Goal: Communication & Community: Ask a question

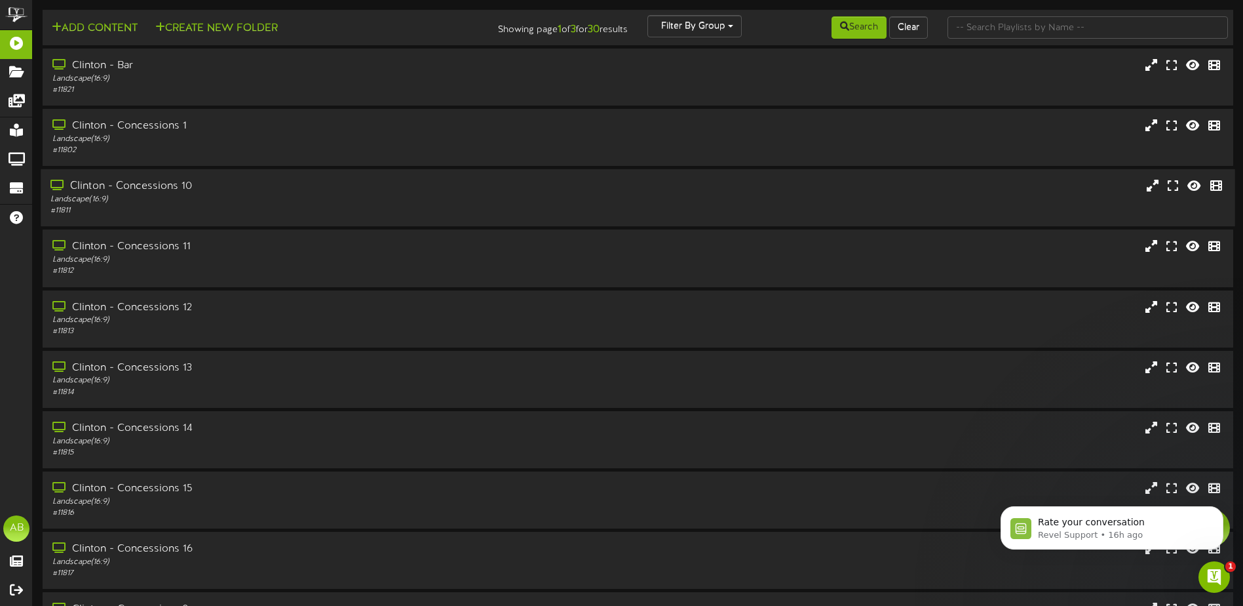
click at [232, 203] on div "Landscape ( 16:9 )" at bounding box center [289, 199] width 478 height 11
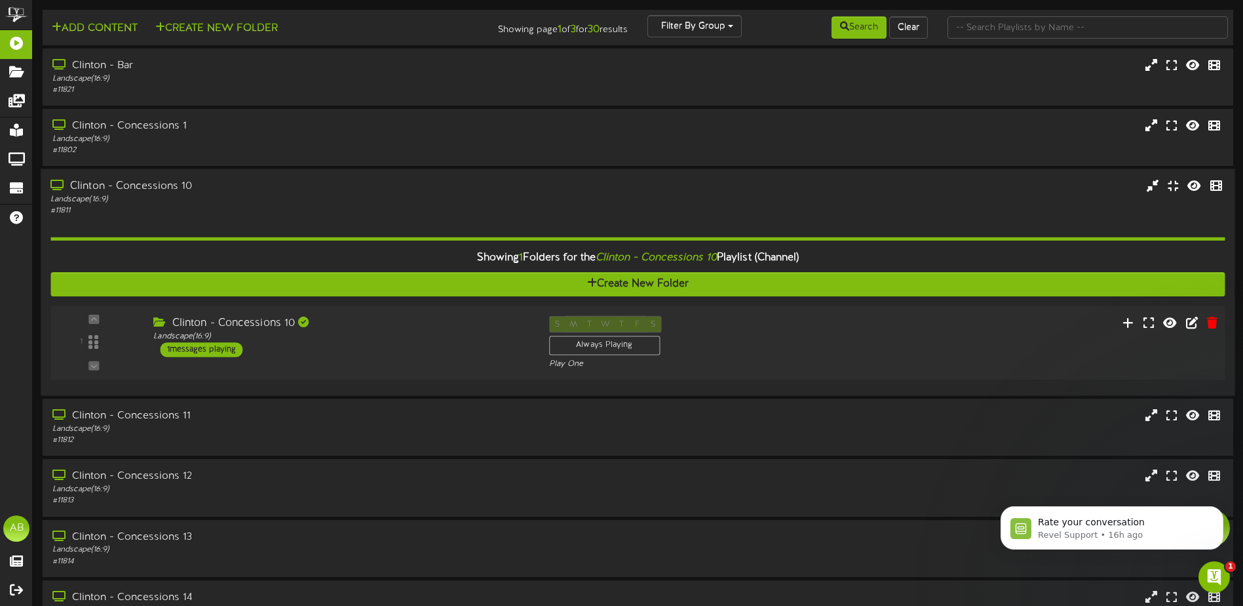
click at [442, 323] on div "Clinton - Concessions 10" at bounding box center [341, 323] width 376 height 15
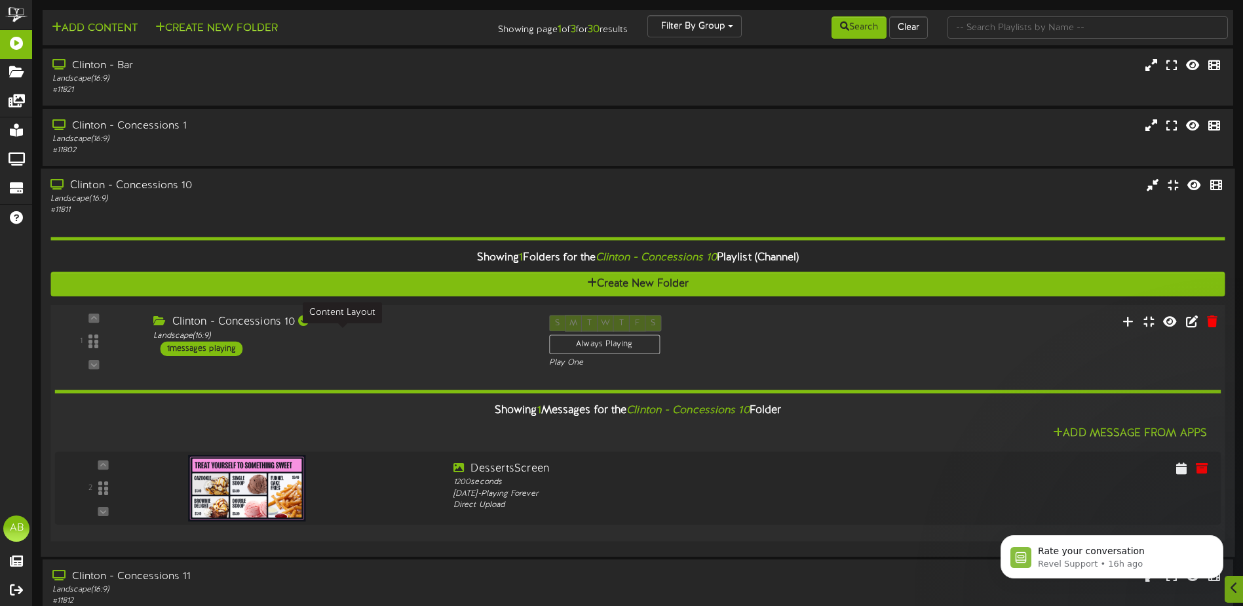
scroll to position [66, 0]
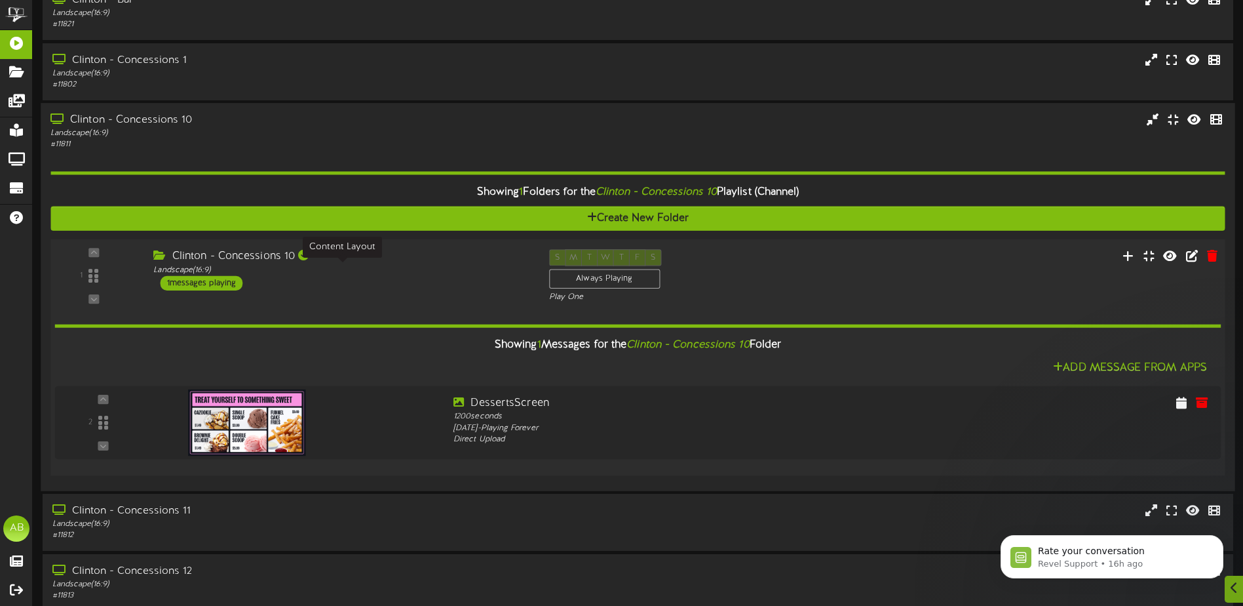
click at [435, 264] on div "Landscape ( 16:9 )" at bounding box center [341, 269] width 376 height 11
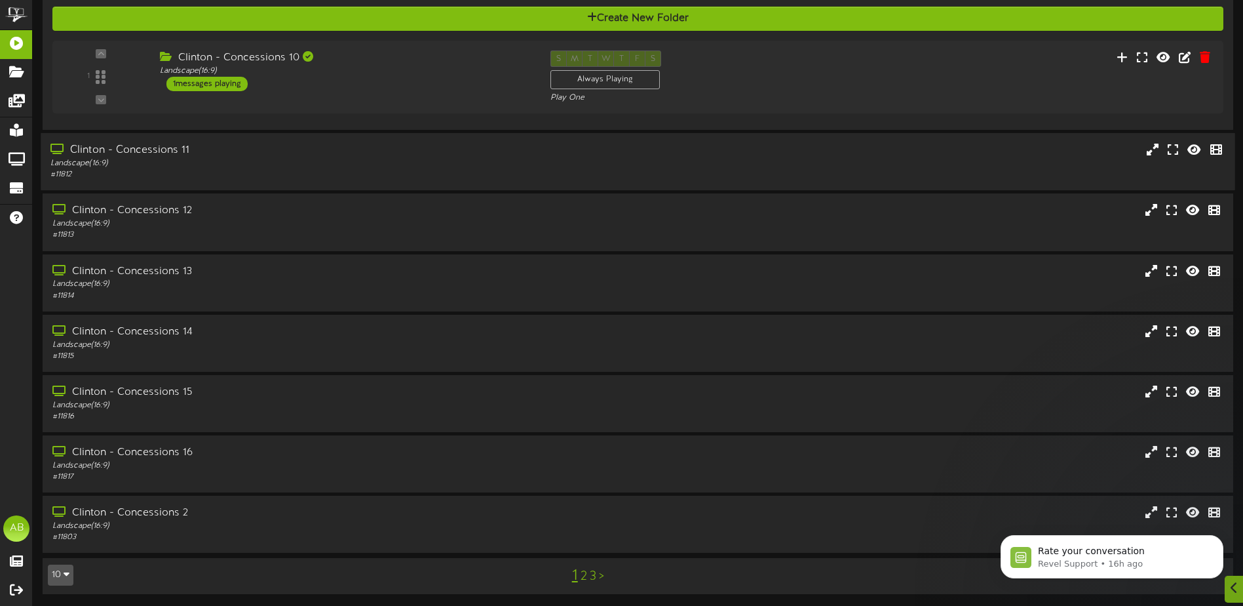
scroll to position [267, 0]
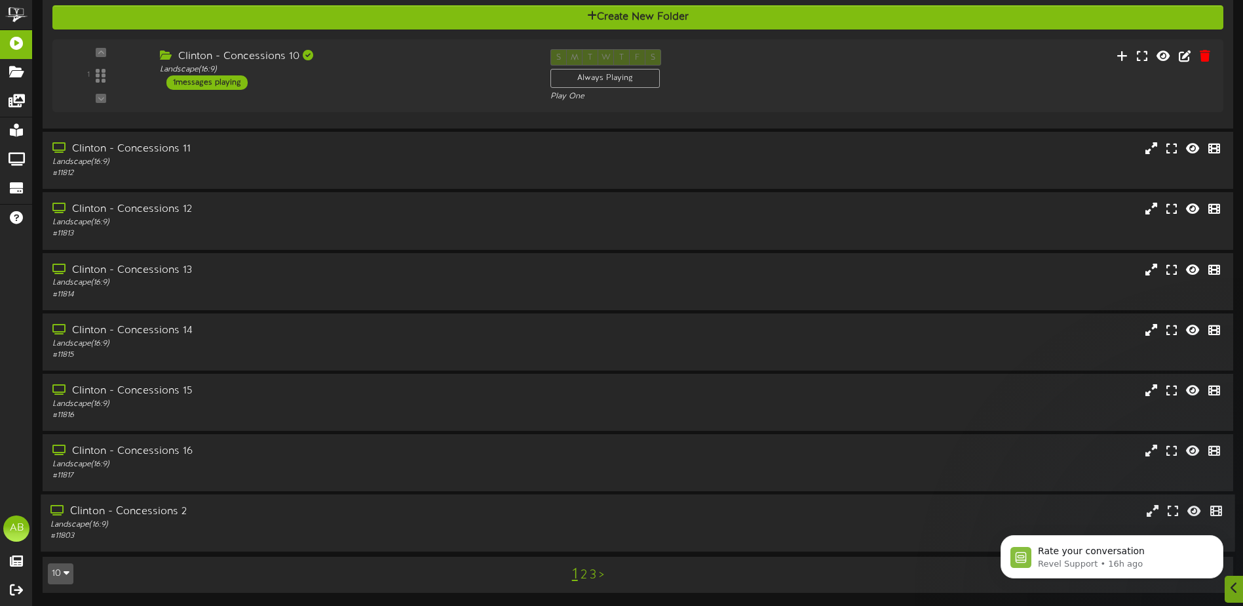
click at [410, 513] on div "Clinton - Concessions 2" at bounding box center [289, 511] width 478 height 15
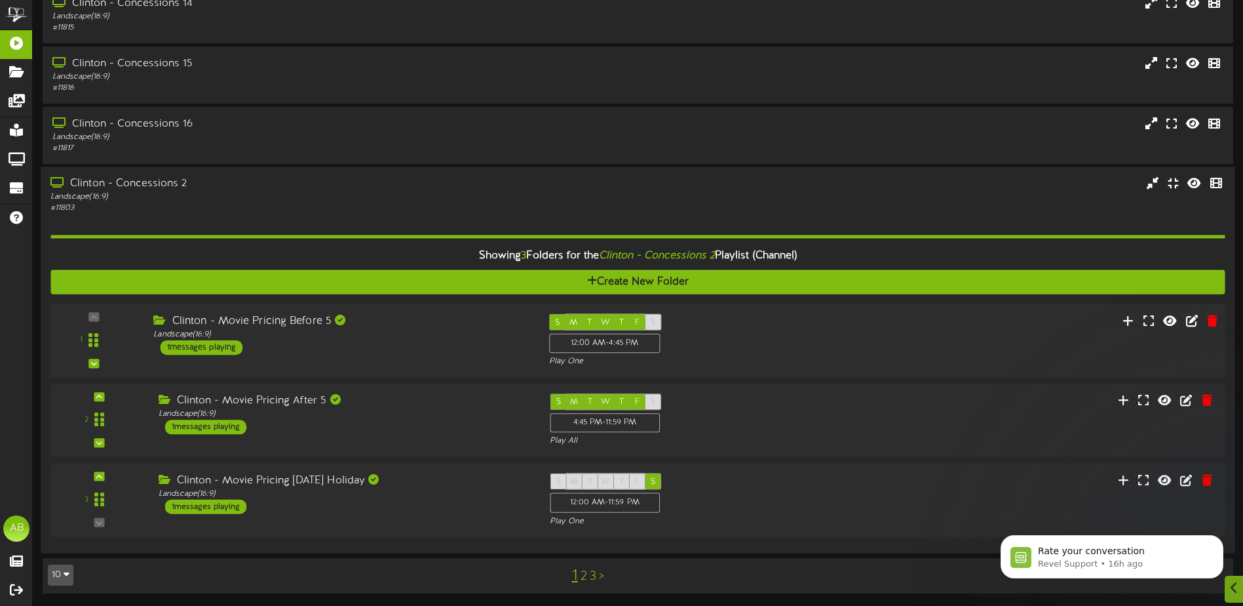
scroll to position [594, 0]
click at [237, 199] on div "Landscape ( 16:9 )" at bounding box center [289, 196] width 478 height 11
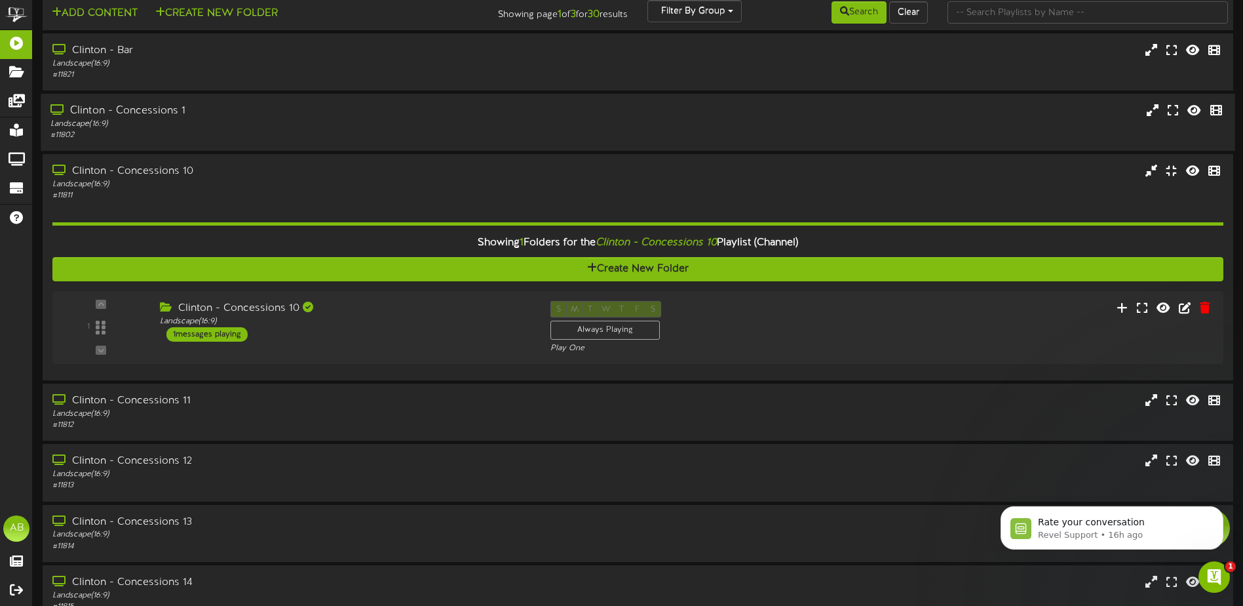
scroll to position [0, 0]
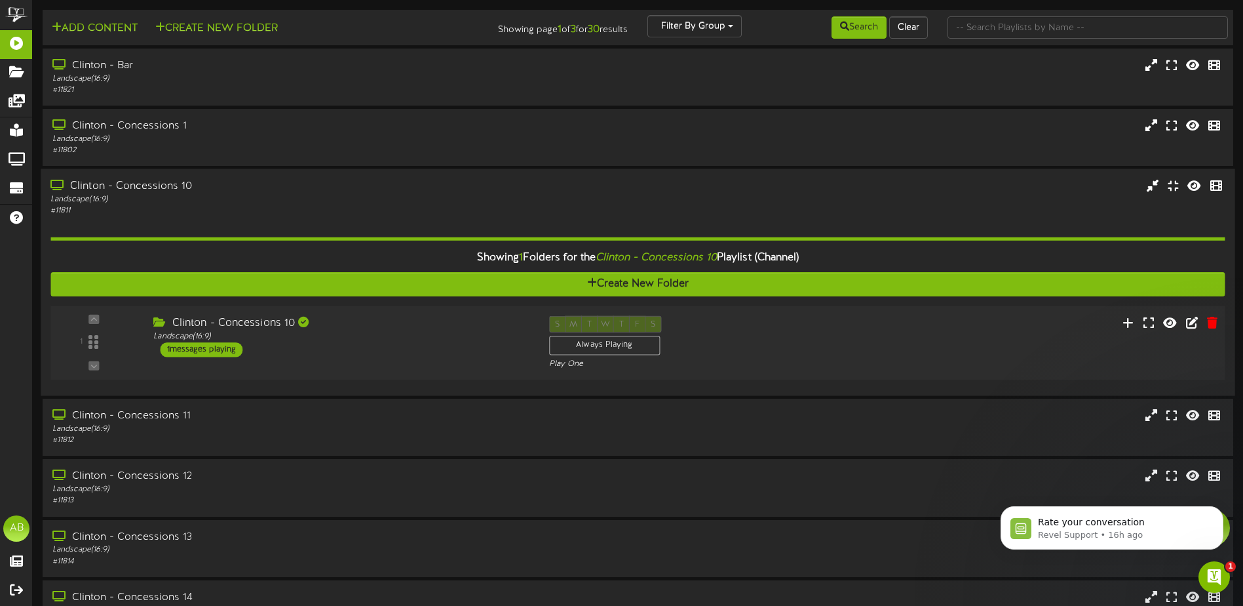
drag, startPoint x: 869, startPoint y: 319, endPoint x: 786, endPoint y: 308, distance: 84.0
click at [868, 319] on div "1 ( 16:9" at bounding box center [638, 343] width 1186 height 54
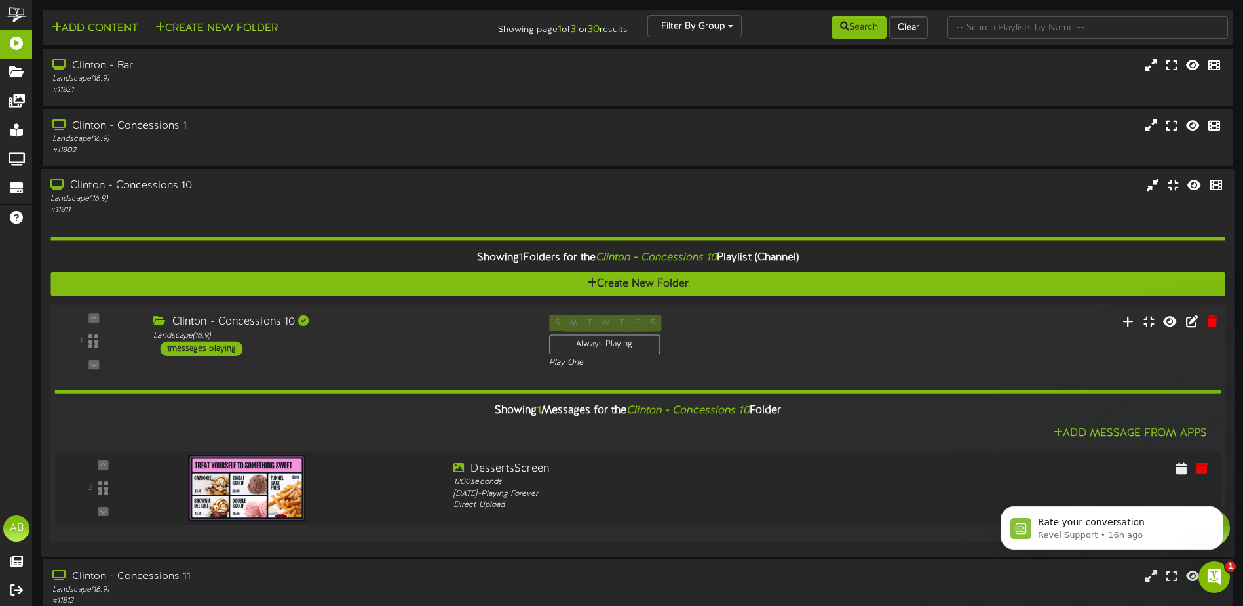
click at [782, 341] on div "S M T W T F S Always Playing Play One" at bounding box center [687, 342] width 297 height 54
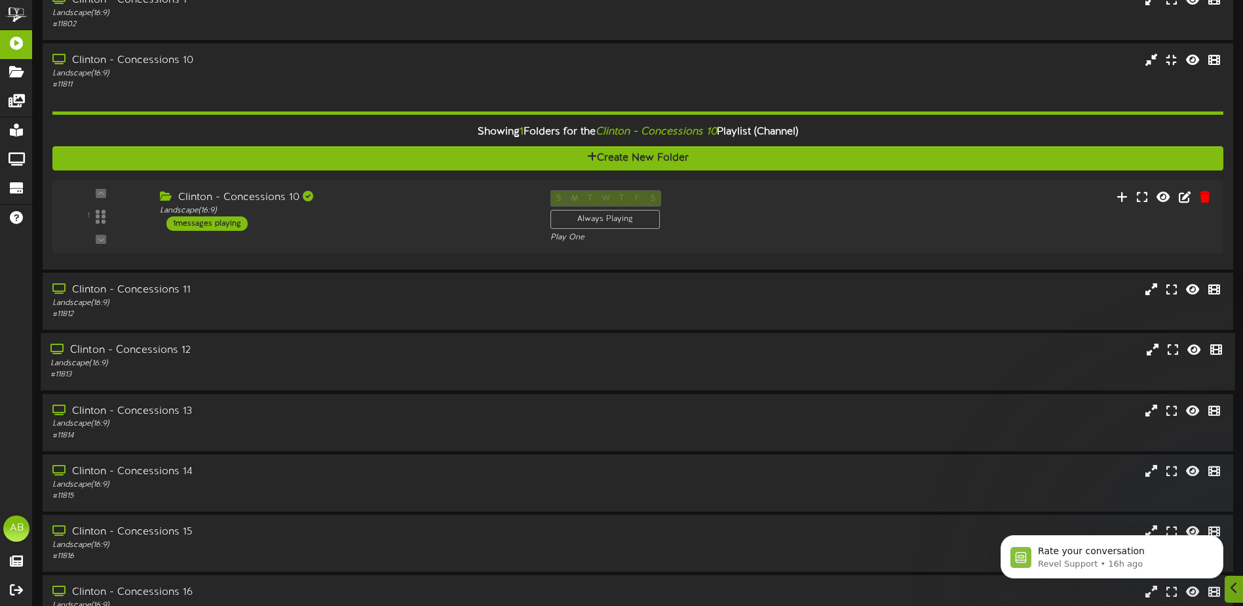
scroll to position [267, 0]
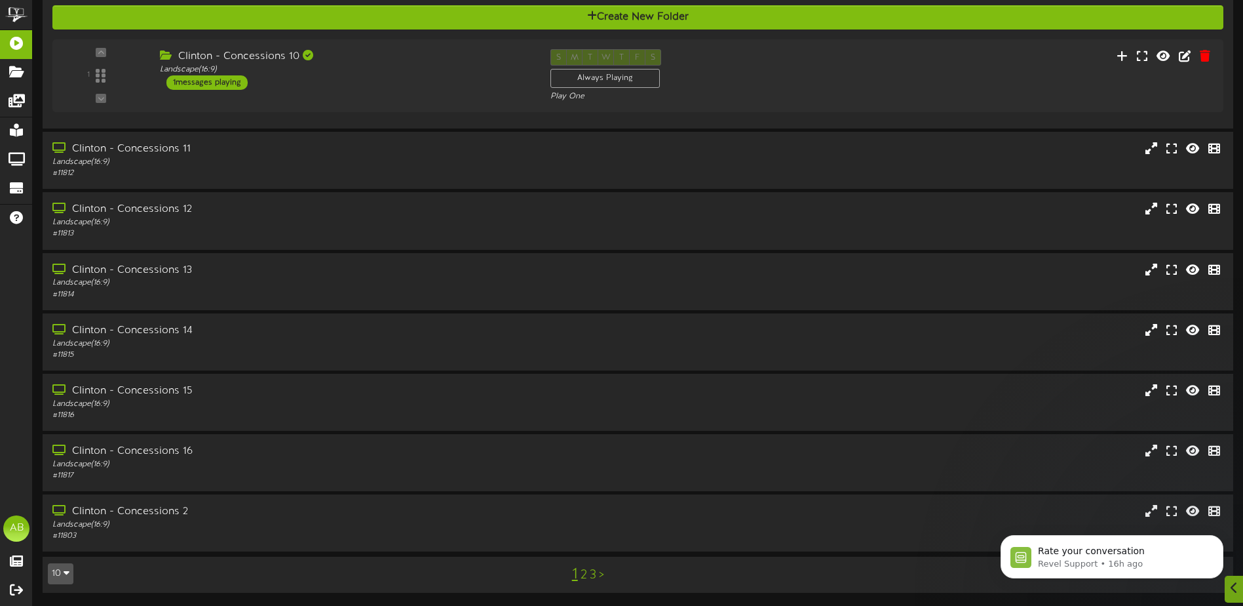
click at [583, 574] on link "2" at bounding box center [584, 575] width 7 height 14
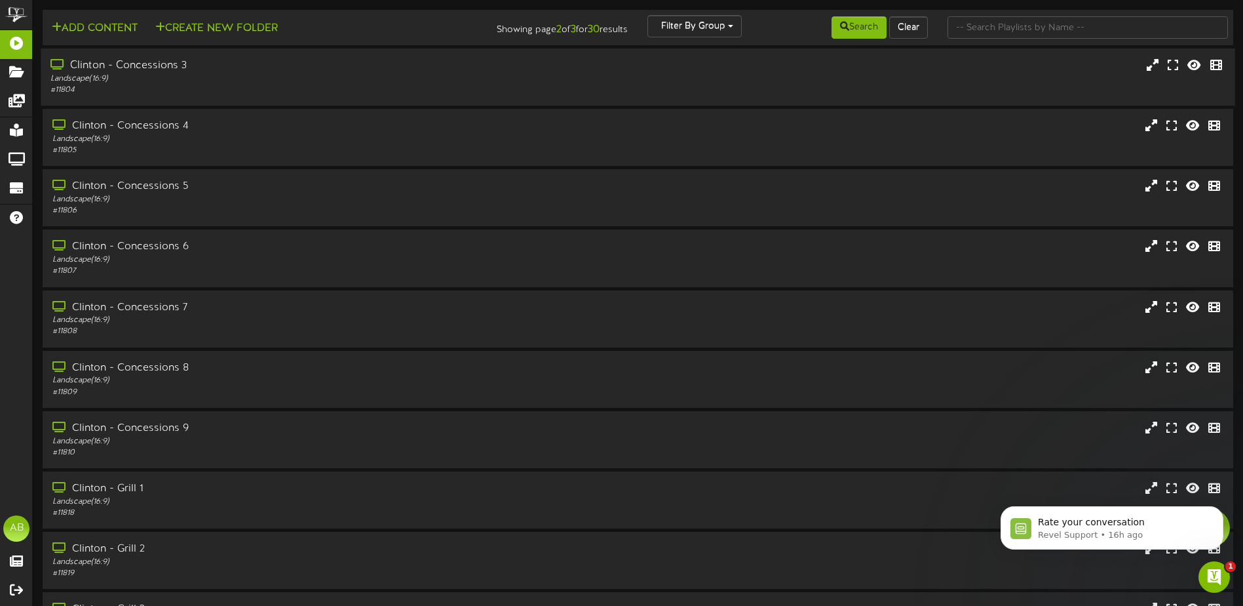
click at [264, 73] on div "Landscape ( 16:9 )" at bounding box center [289, 78] width 478 height 11
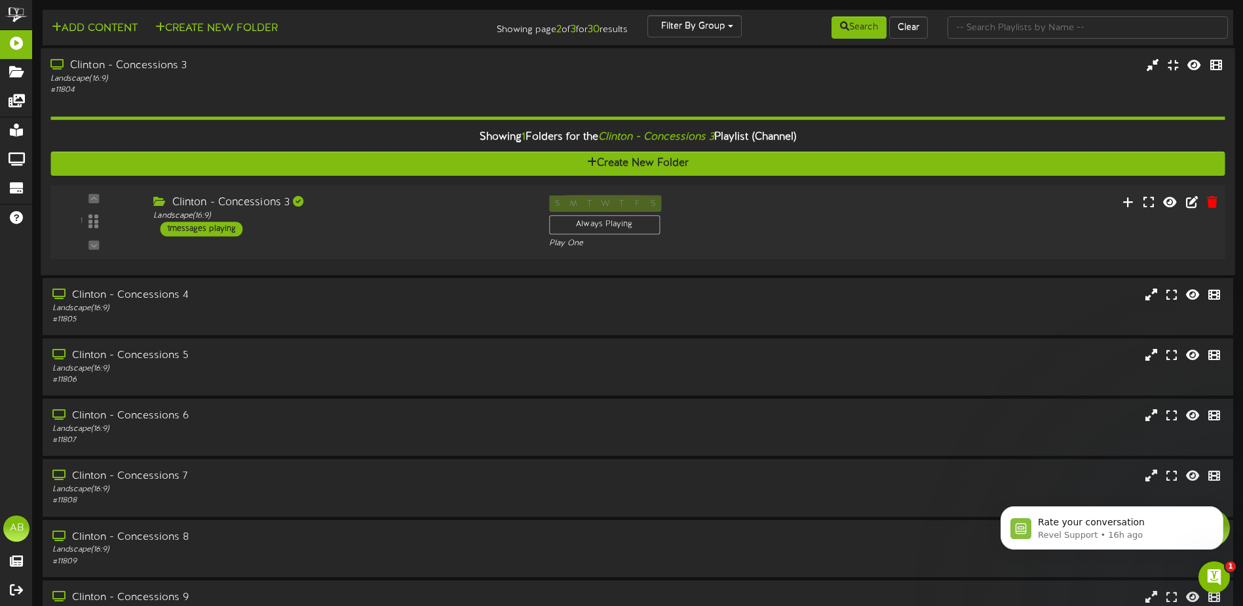
click at [409, 242] on div "1 ( 16:9" at bounding box center [638, 222] width 1186 height 54
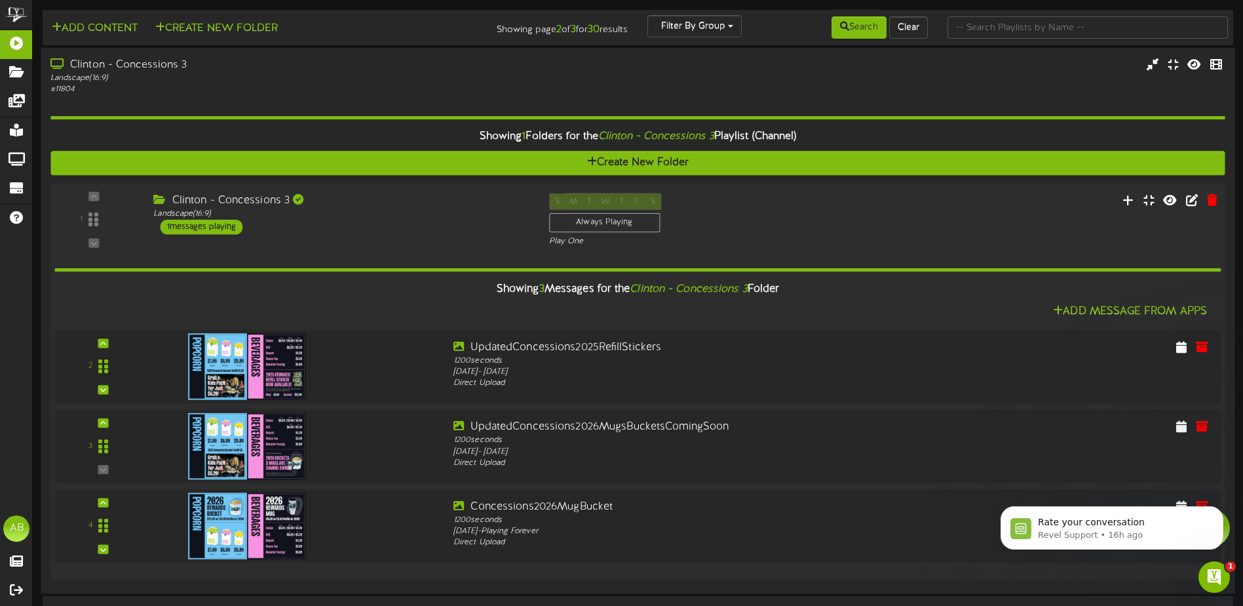
click at [434, 227] on div "Clinton - Concessions 3 Landscape ( 16:9 ) 1 messages playing" at bounding box center [341, 213] width 395 height 41
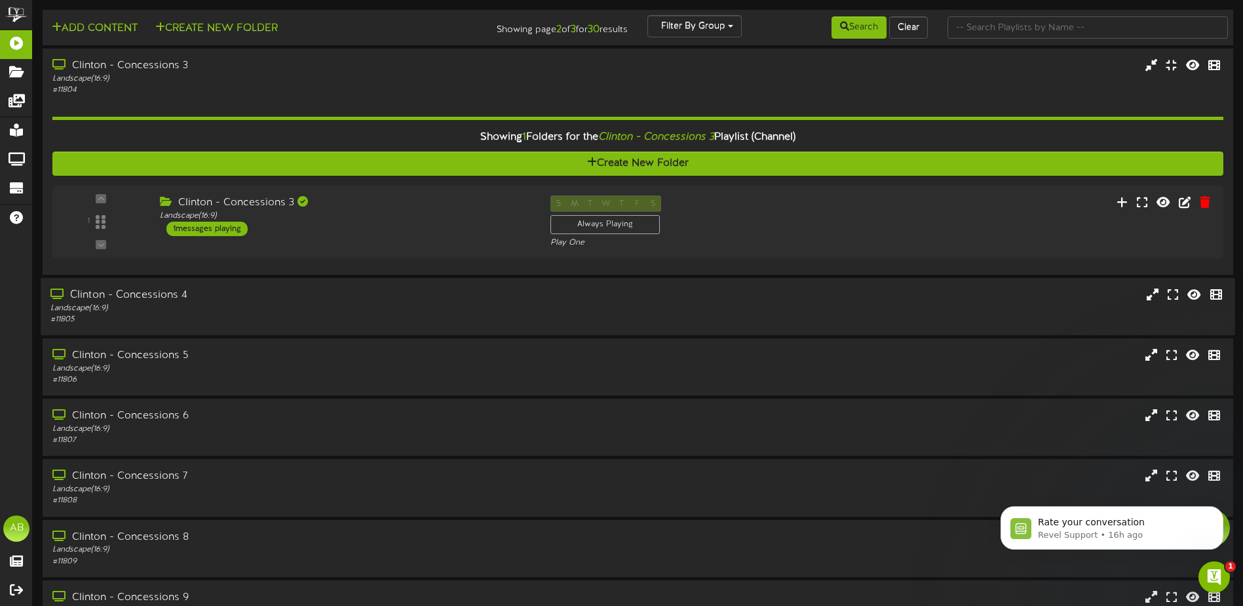
click at [414, 298] on div "Clinton - Concessions 4" at bounding box center [289, 295] width 478 height 15
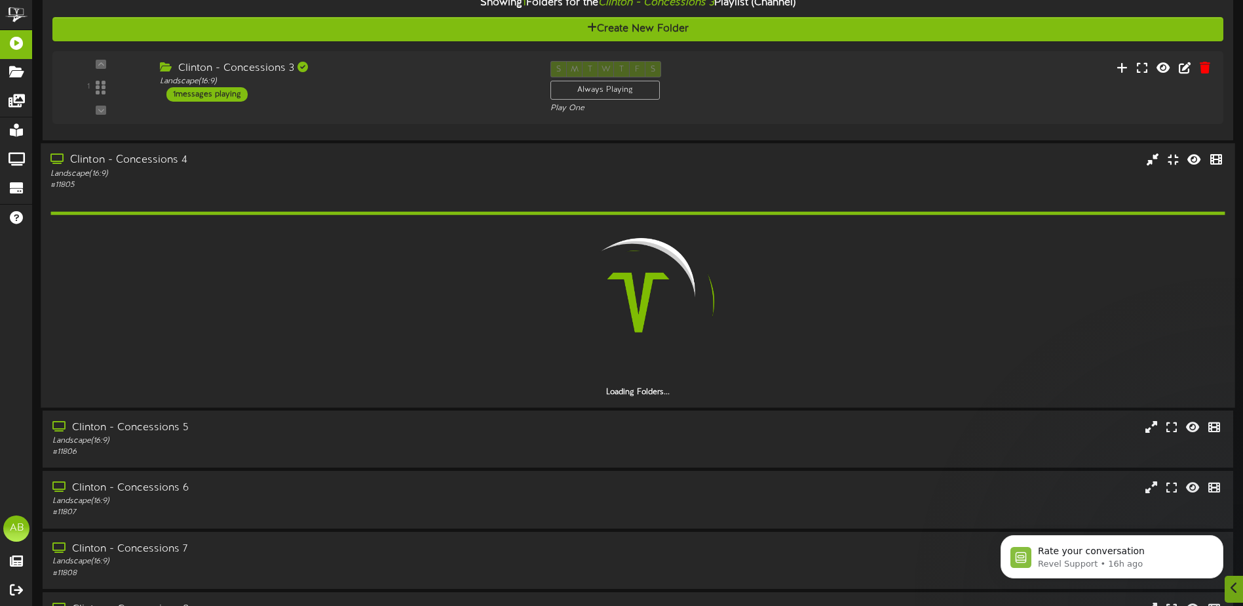
scroll to position [197, 0]
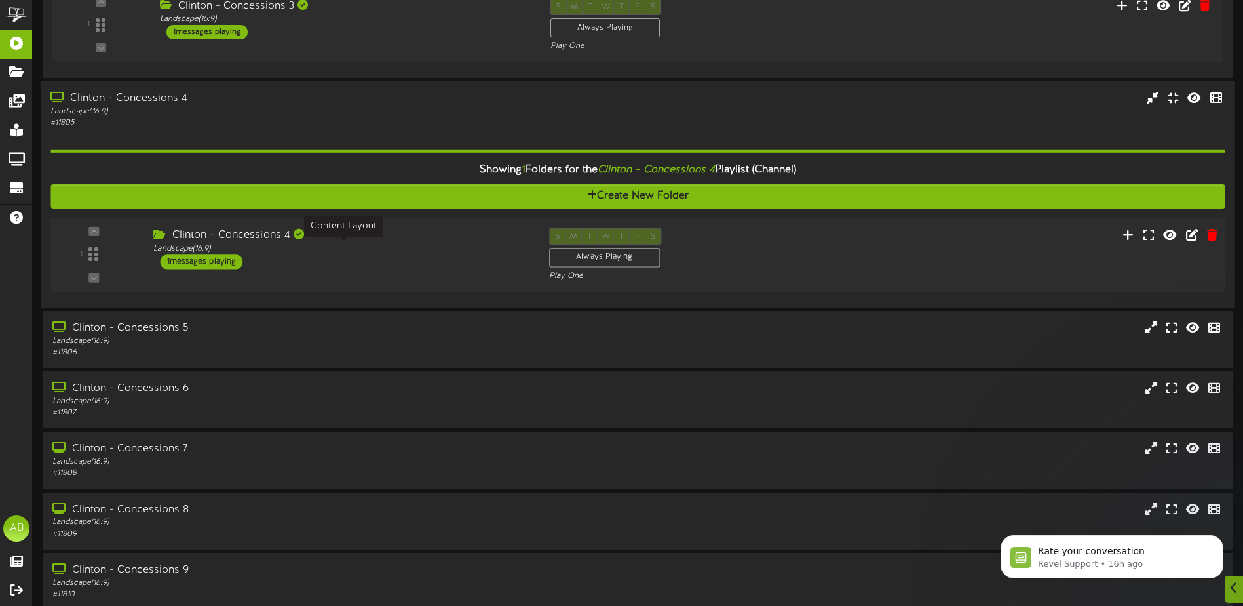
click at [421, 252] on div "Landscape ( 16:9 )" at bounding box center [341, 248] width 376 height 11
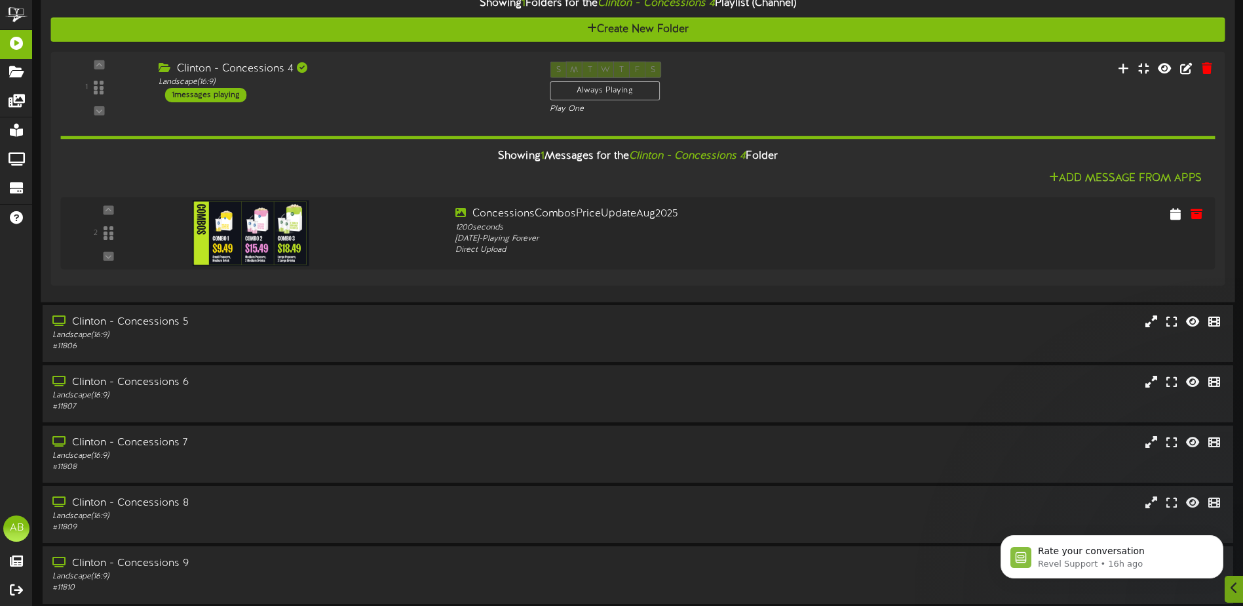
scroll to position [393, 0]
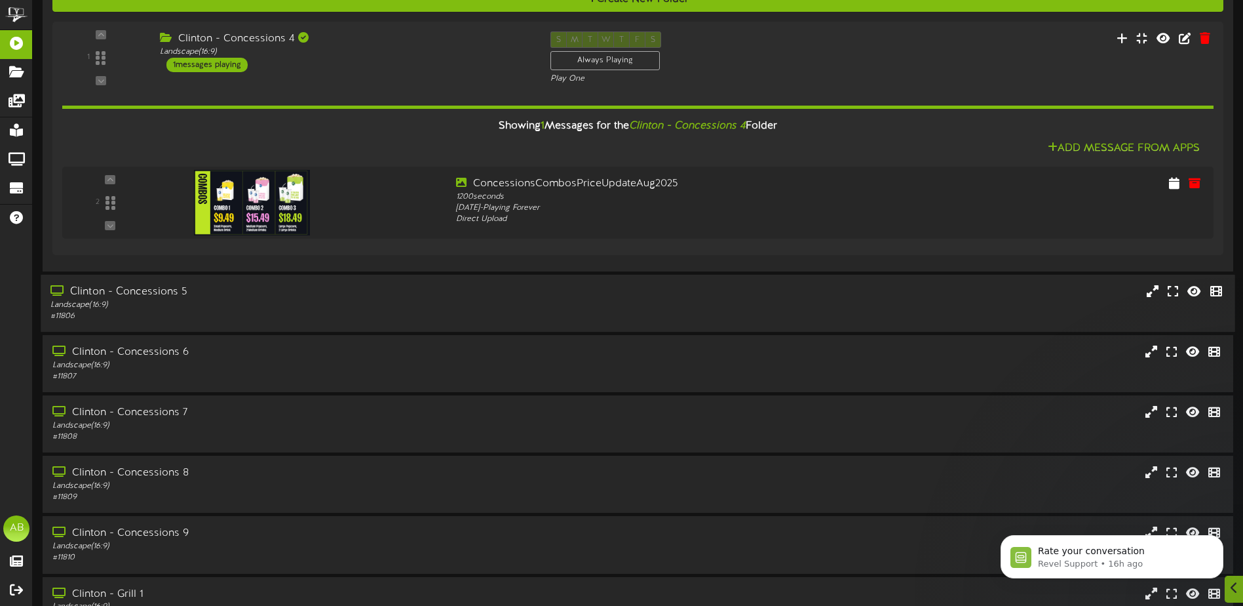
drag, startPoint x: 410, startPoint y: 287, endPoint x: 385, endPoint y: 276, distance: 26.7
click at [409, 287] on div "Clinton - Concessions 5" at bounding box center [289, 291] width 478 height 15
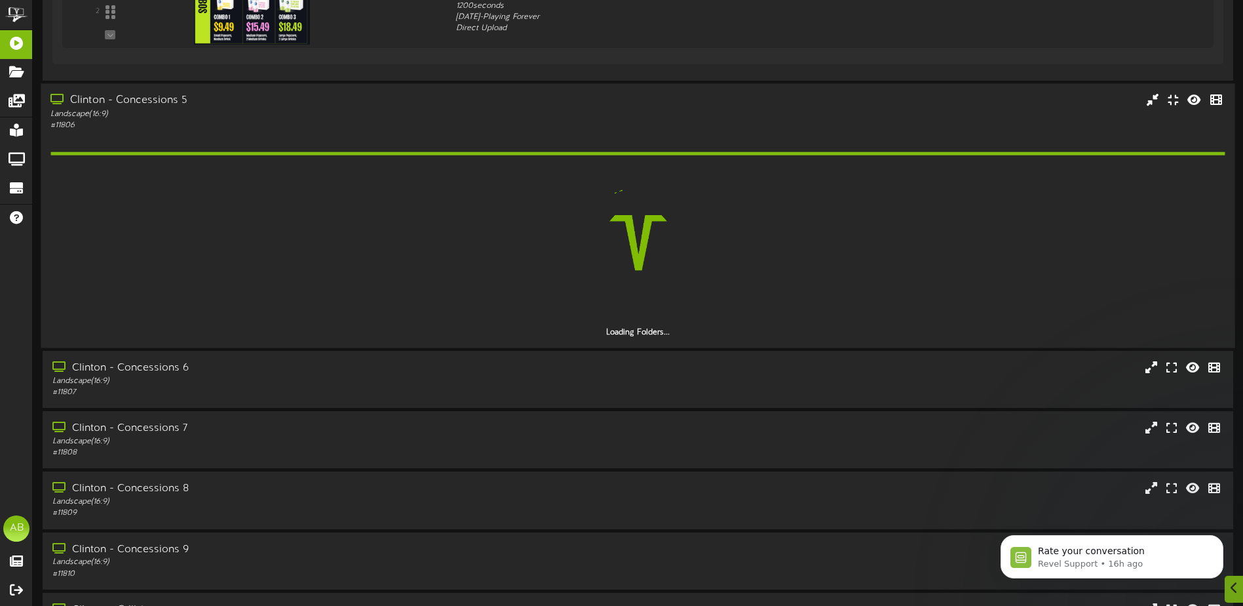
scroll to position [590, 0]
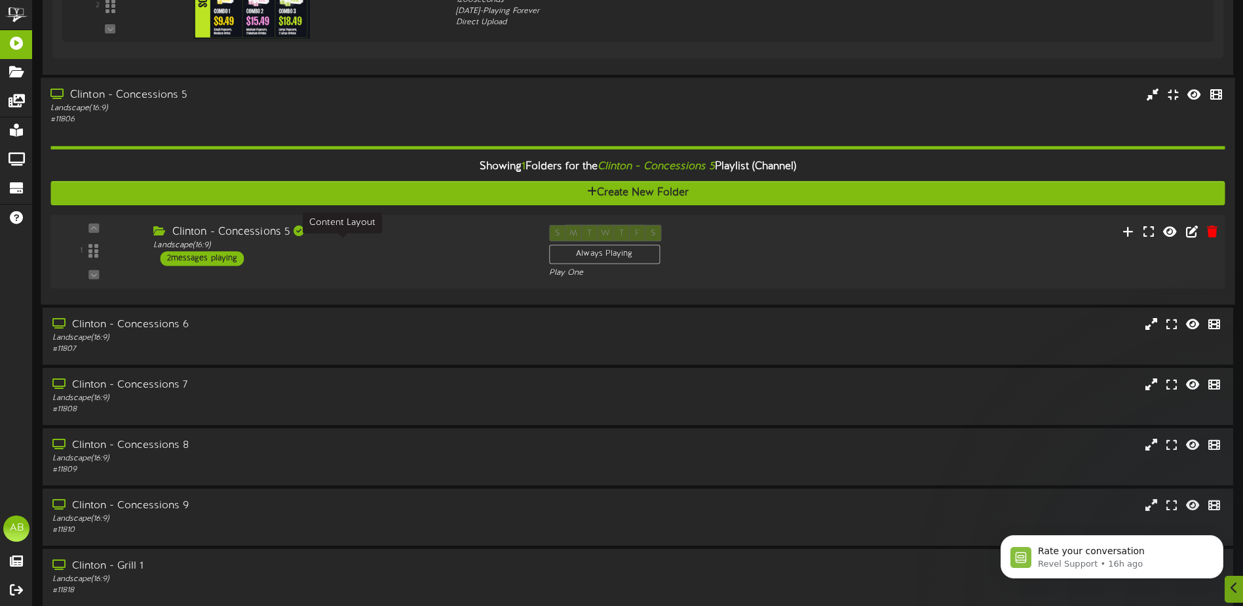
click at [474, 240] on div "Landscape ( 16:9 )" at bounding box center [341, 245] width 376 height 11
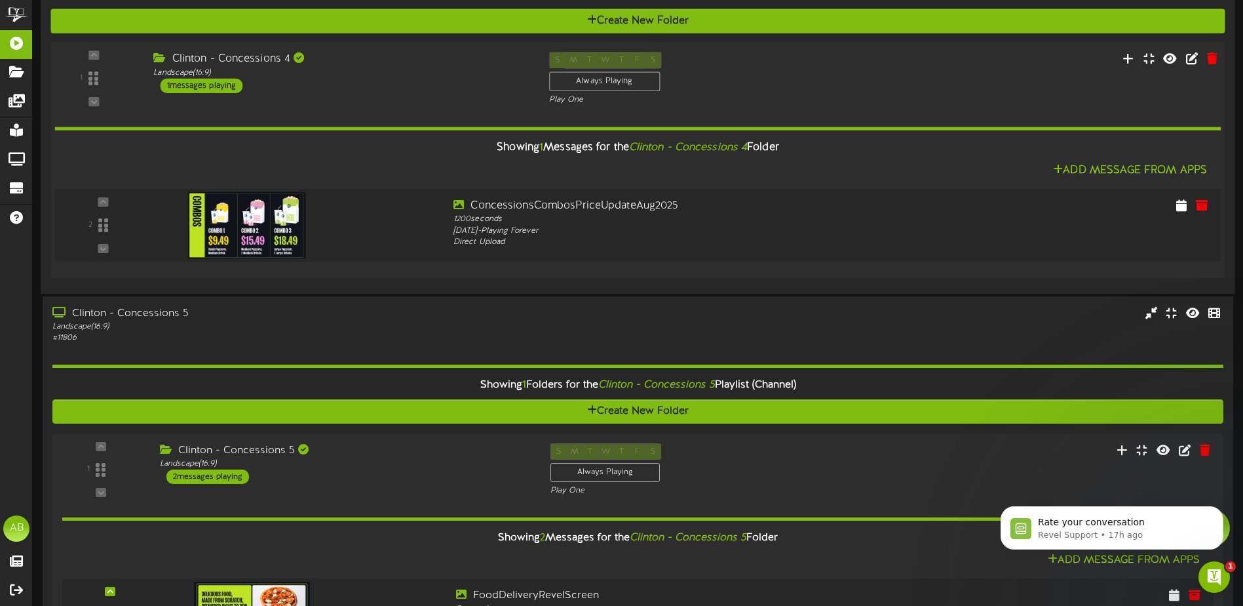
scroll to position [349, 0]
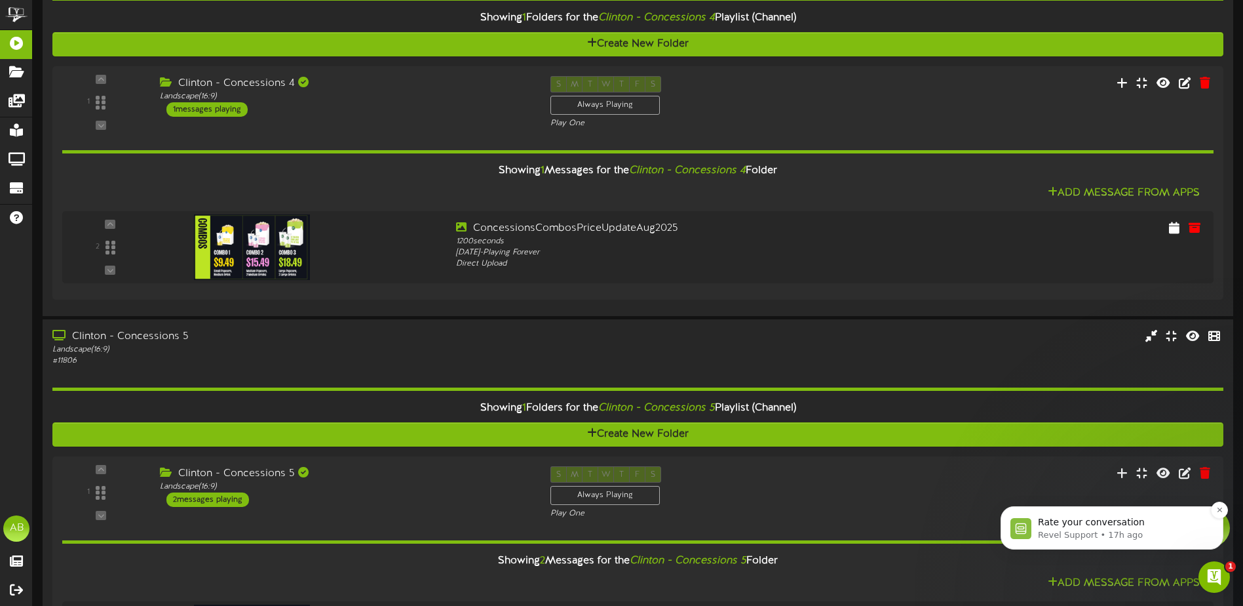
click at [1100, 537] on p "Revel Support • 17h ago" at bounding box center [1122, 535] width 169 height 12
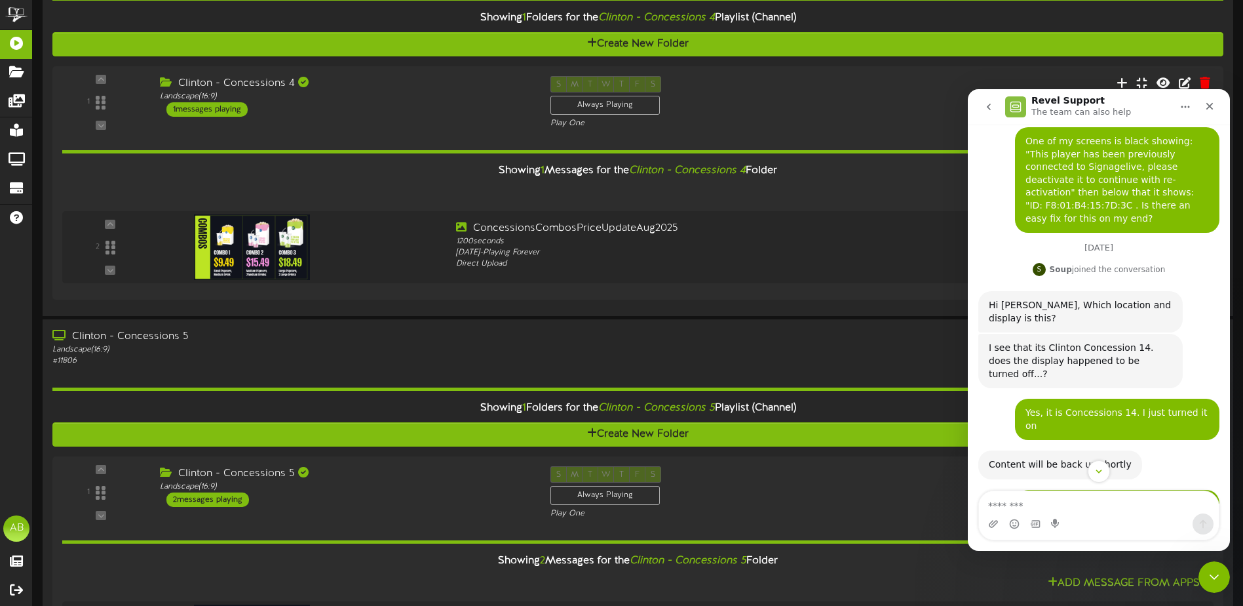
scroll to position [298, 0]
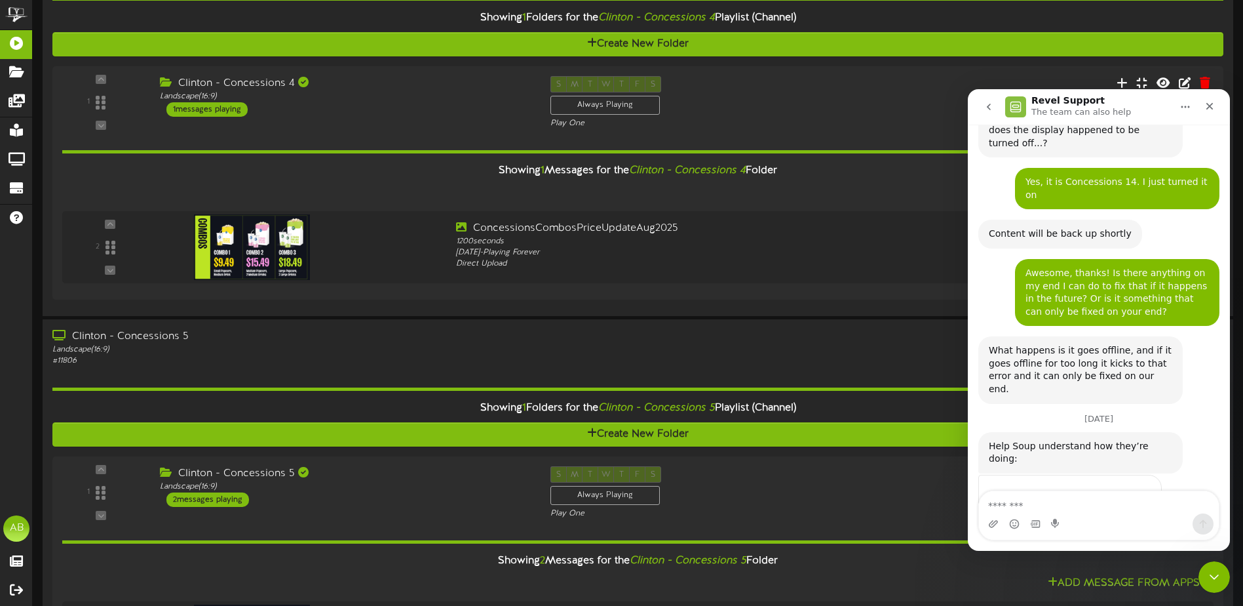
click at [1100, 511] on span "Great" at bounding box center [1101, 523] width 24 height 24
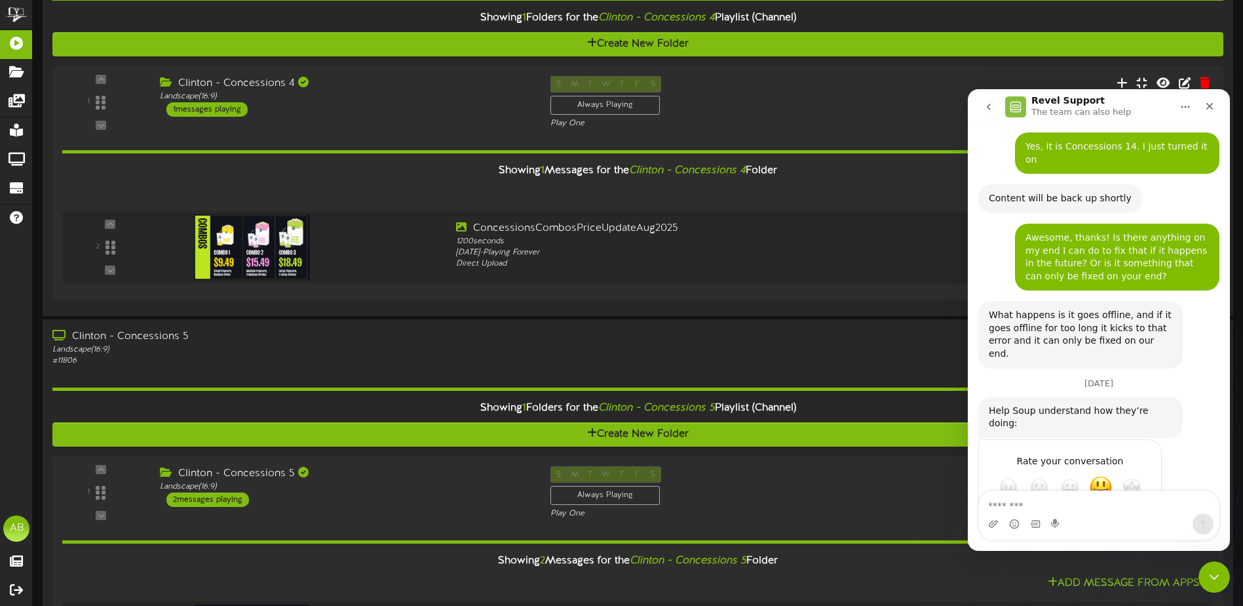
click at [1142, 521] on div "Submit" at bounding box center [1138, 534] width 26 height 26
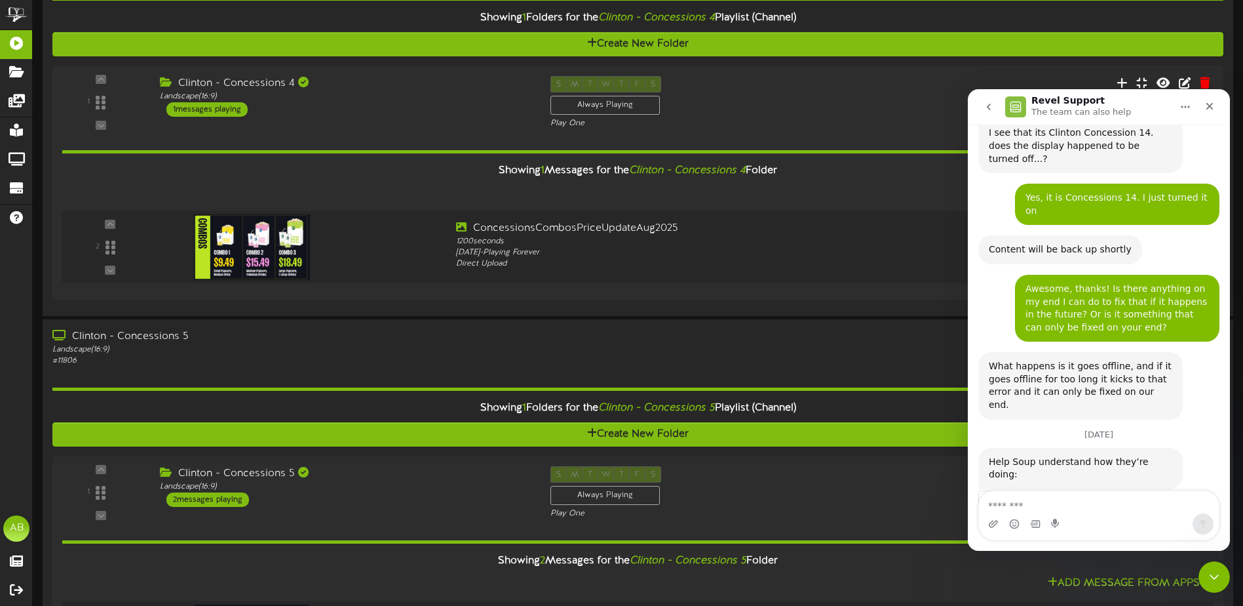
click at [998, 107] on button "go back" at bounding box center [989, 106] width 25 height 25
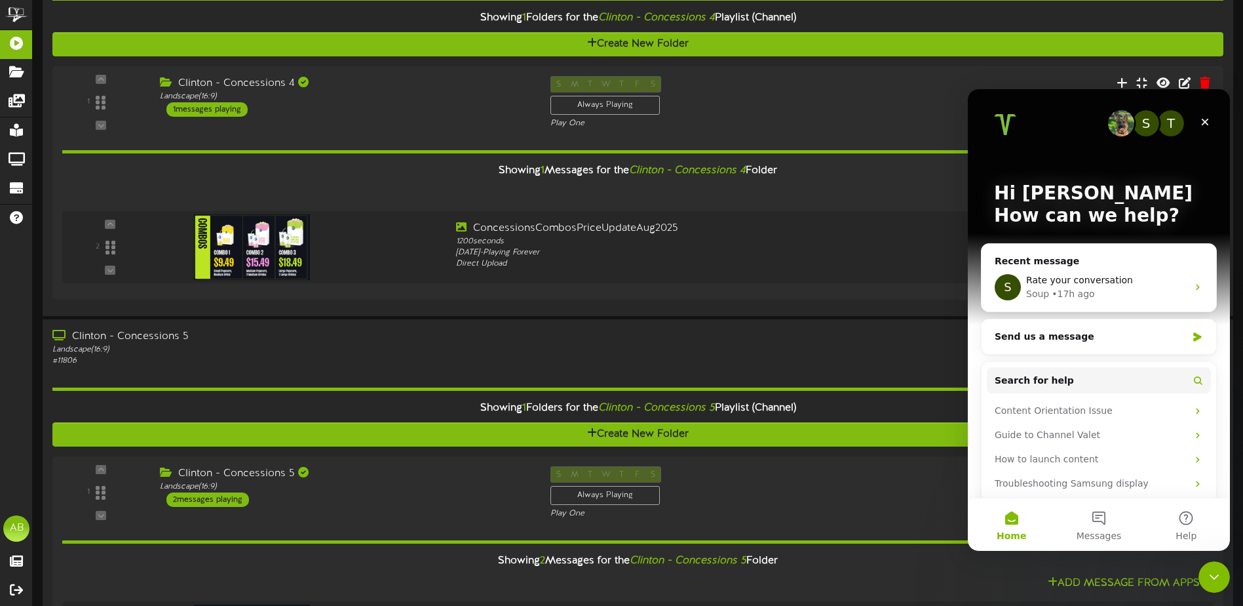
scroll to position [0, 0]
click at [1049, 343] on div "Send us a message" at bounding box center [1099, 336] width 235 height 35
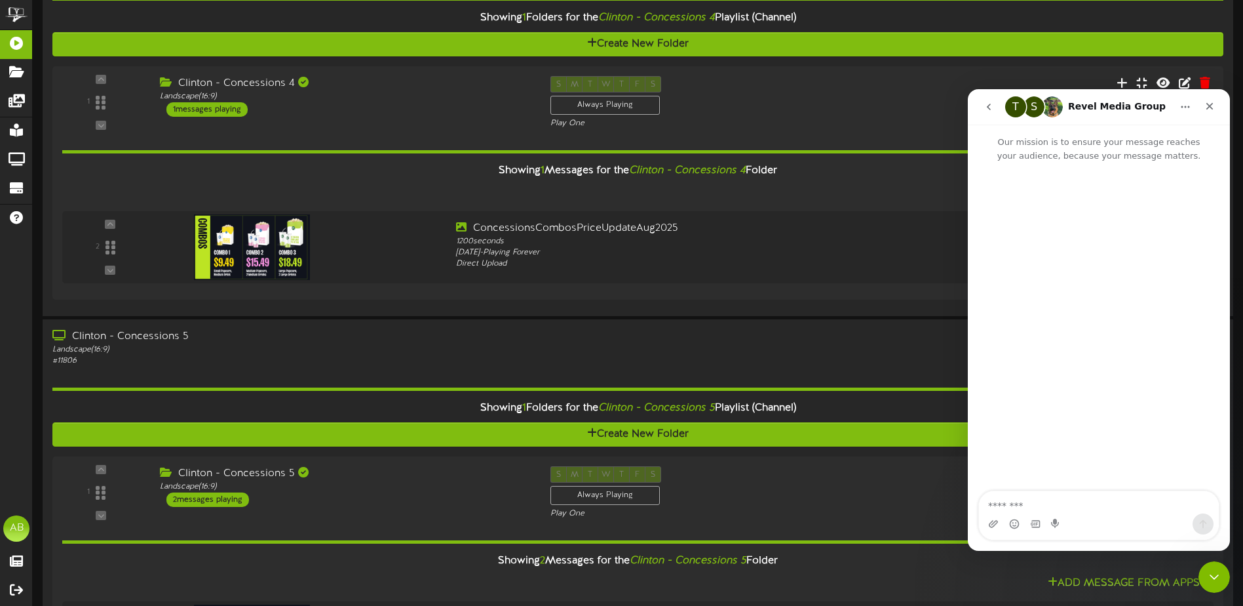
click at [1081, 510] on textarea "Message…" at bounding box center [1099, 502] width 240 height 22
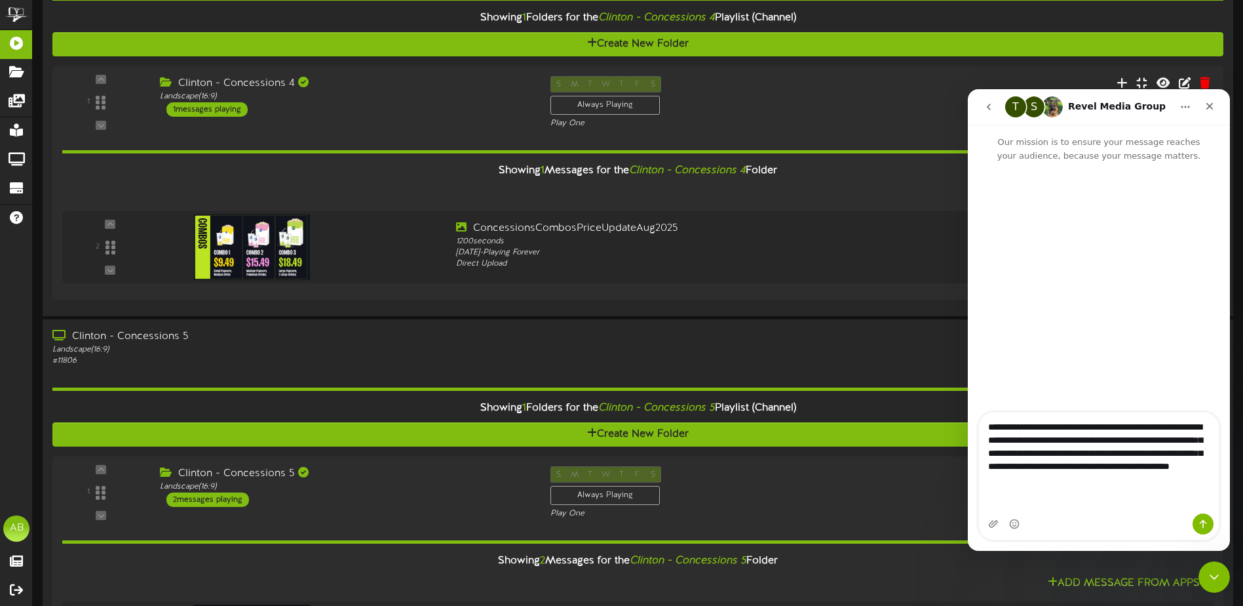
type textarea "**********"
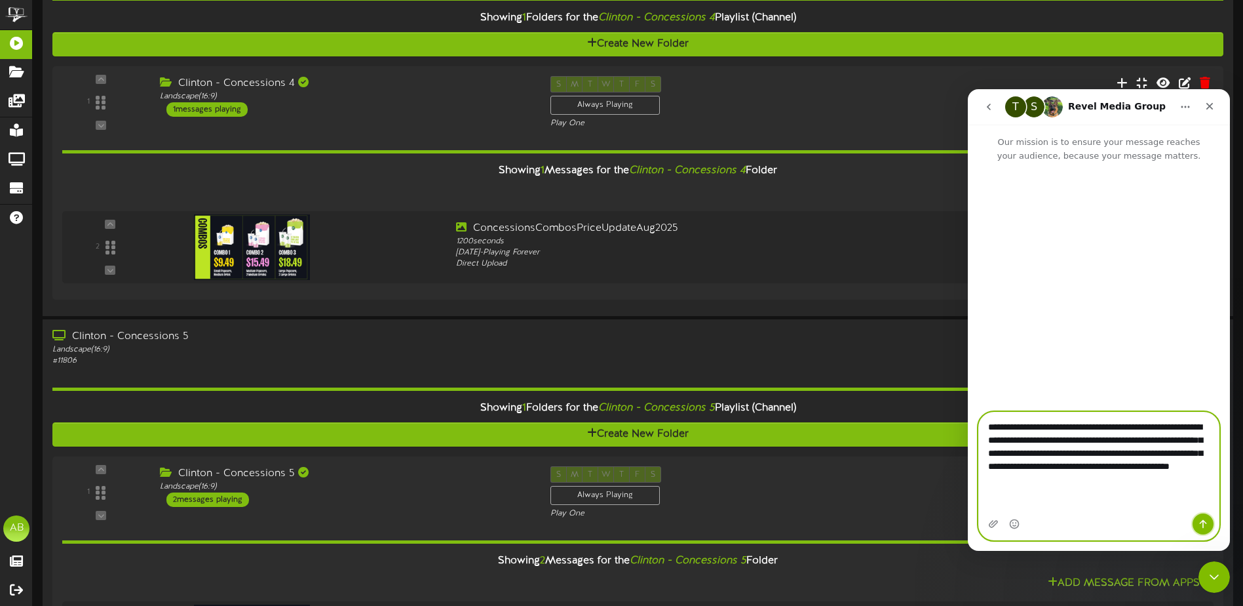
click at [1202, 524] on icon "Send a message…" at bounding box center [1203, 523] width 10 height 10
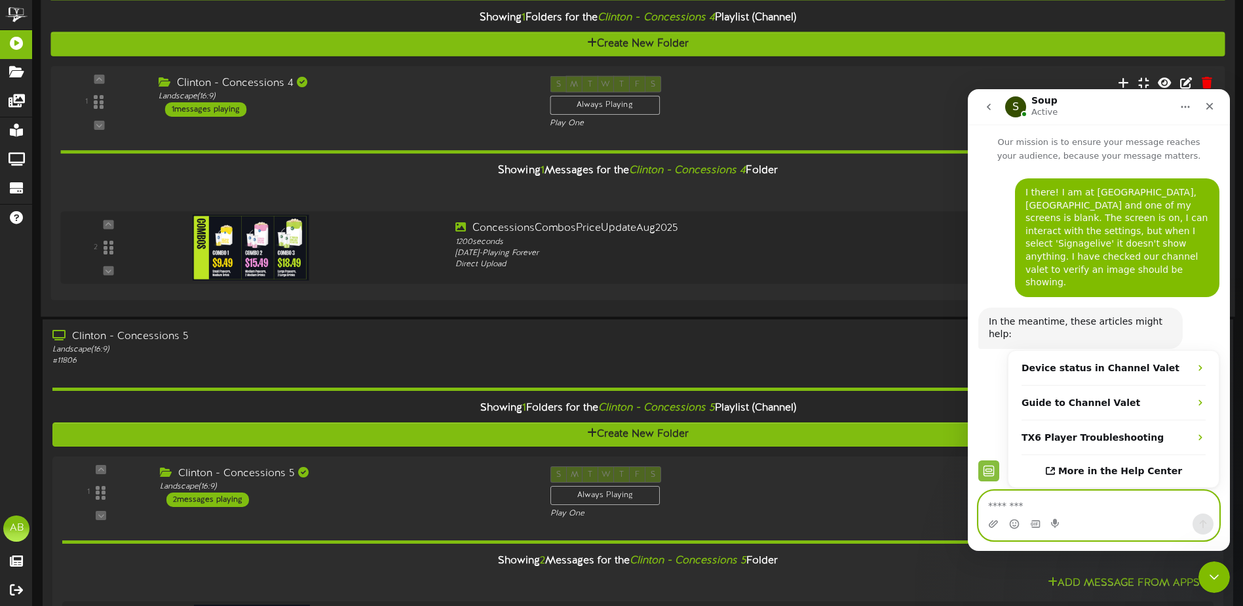
scroll to position [25, 0]
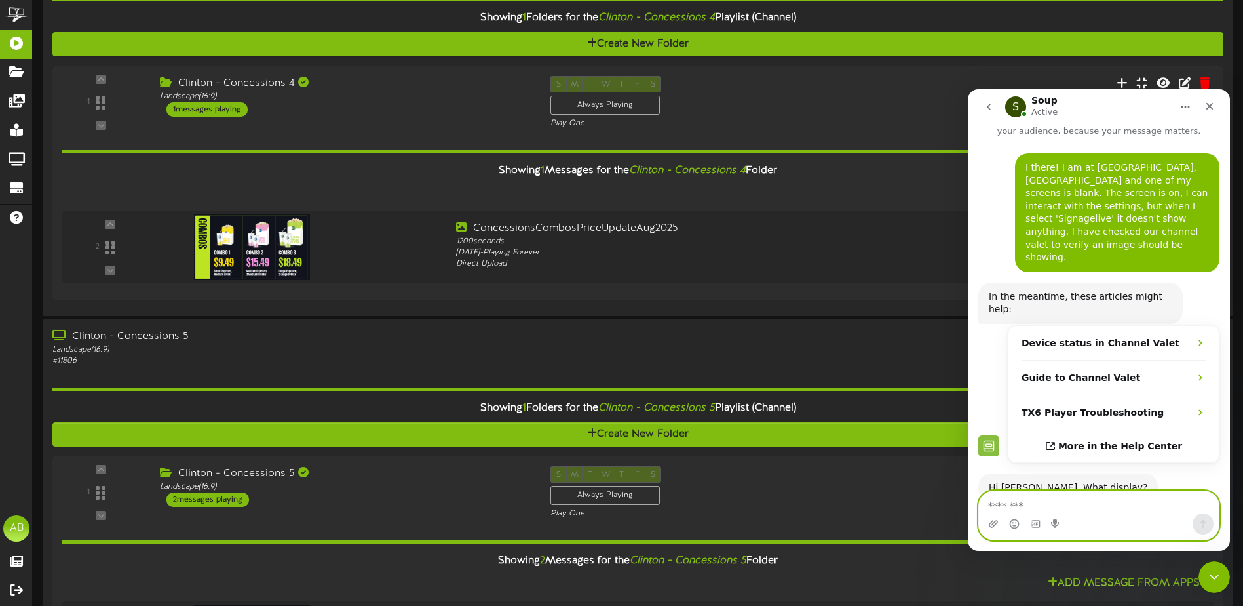
click at [1010, 508] on textarea "Message…" at bounding box center [1099, 502] width 240 height 22
type textarea "**********"
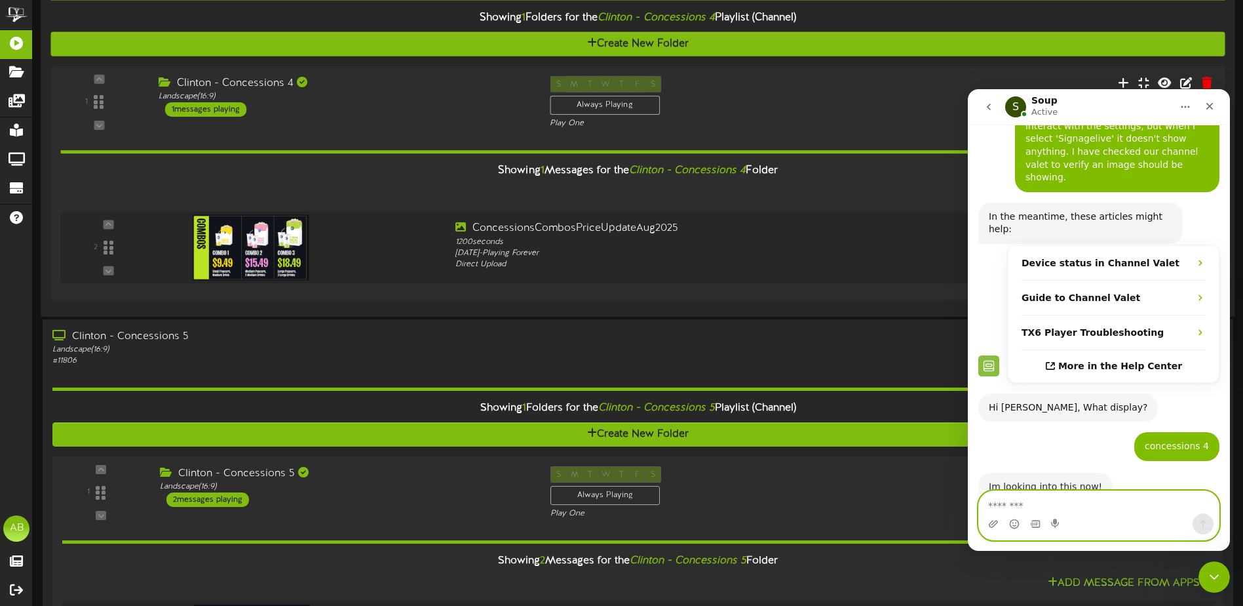
scroll to position [103, 0]
